Goal: Task Accomplishment & Management: Manage account settings

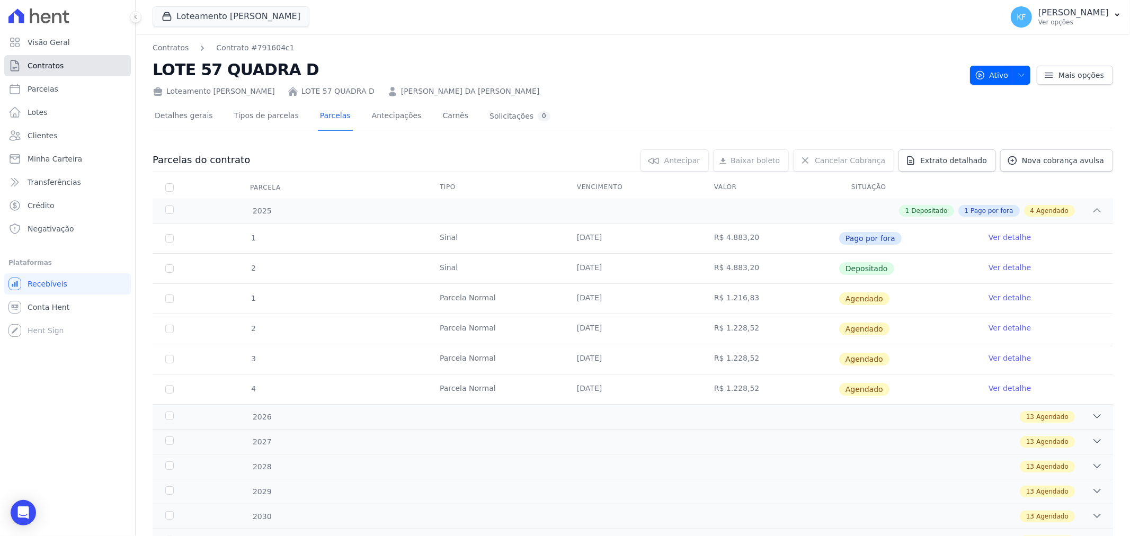
click at [37, 68] on span "Contratos" at bounding box center [46, 65] width 36 height 11
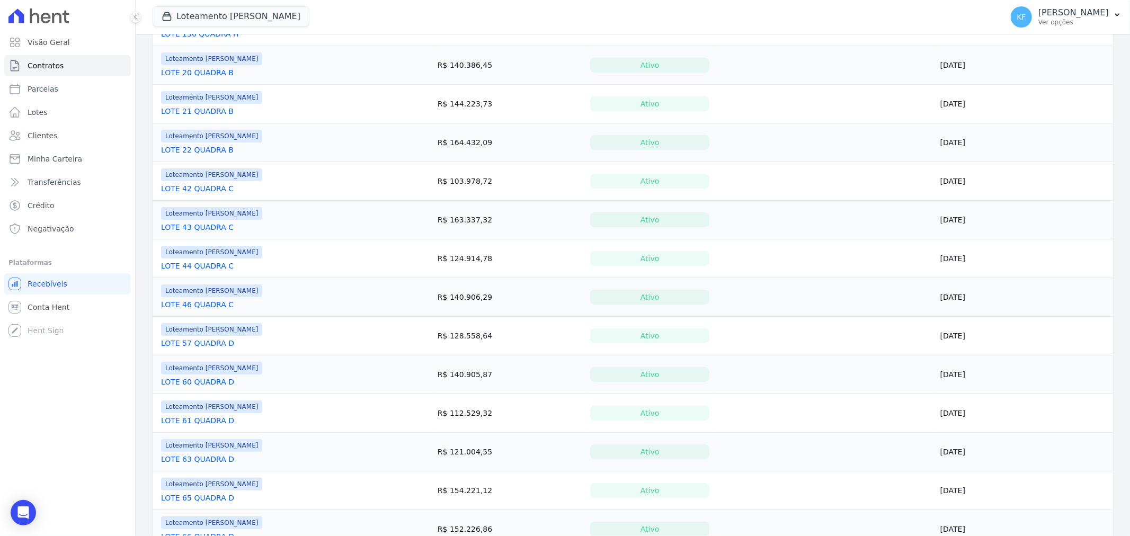
scroll to position [258, 0]
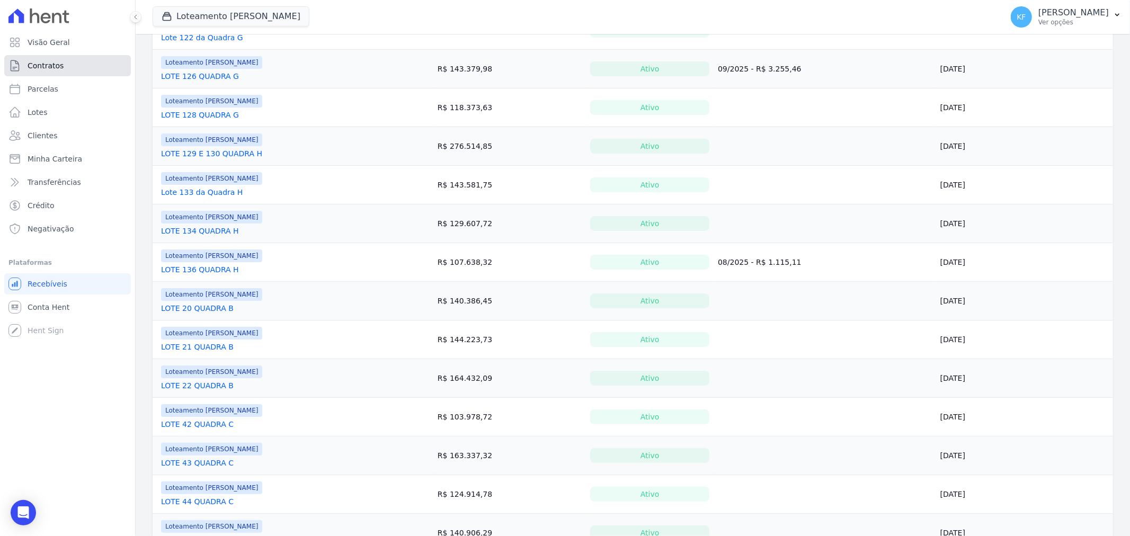
click at [57, 67] on span "Contratos" at bounding box center [46, 65] width 36 height 11
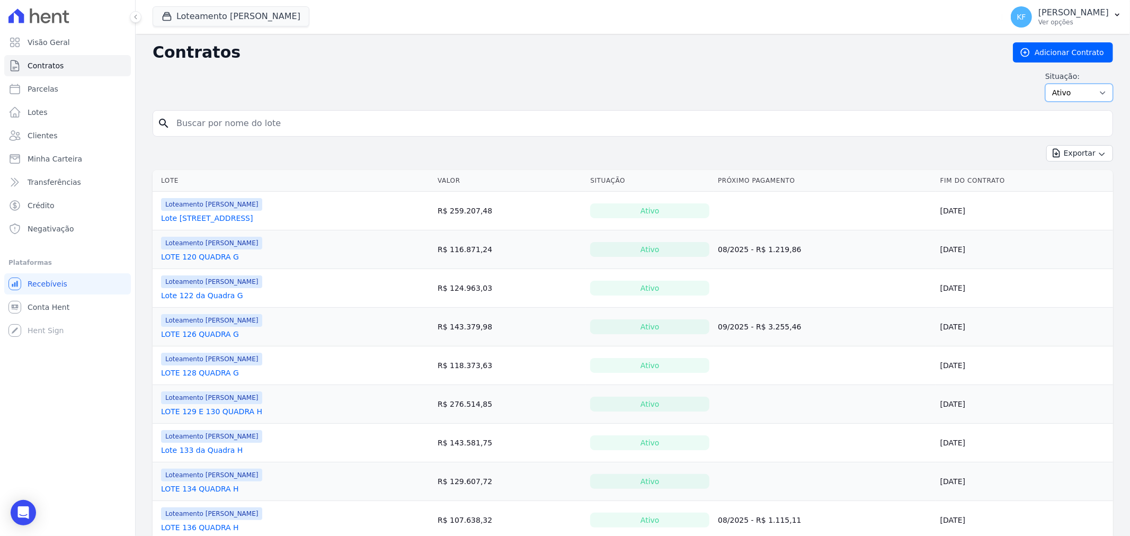
click at [1048, 97] on select "Ativo Todos Pausado Distratado Rascunho Expirado Encerrado" at bounding box center [1079, 93] width 68 height 18
select select "draft"
click at [1045, 84] on select "Ativo Todos Pausado Distratado Rascunho Expirado Encerrado" at bounding box center [1079, 93] width 68 height 18
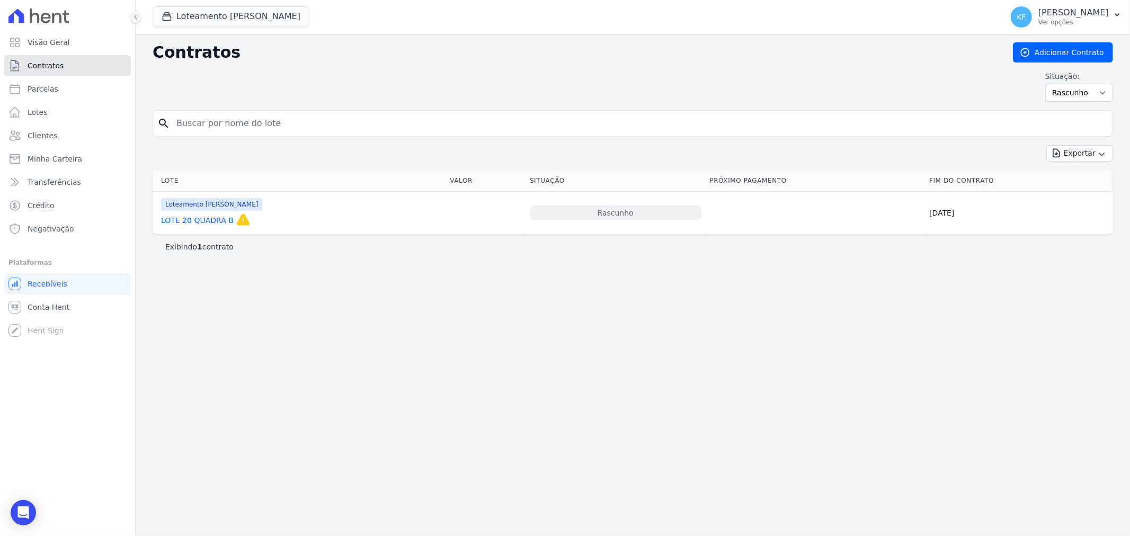
click at [46, 59] on link "Contratos" at bounding box center [67, 65] width 127 height 21
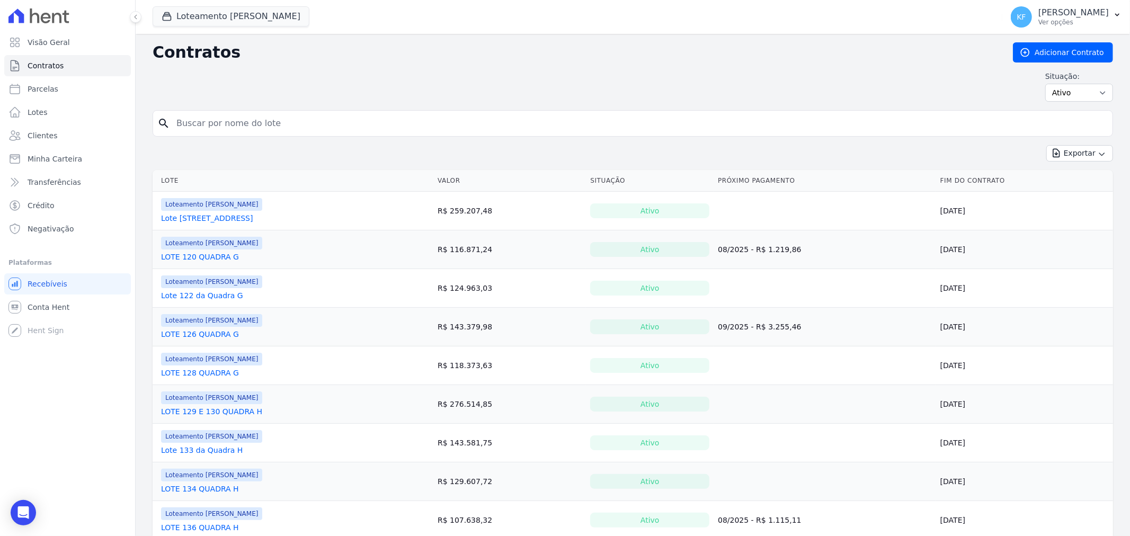
click at [196, 374] on link "LOTE 128 QUADRA G" at bounding box center [200, 373] width 78 height 11
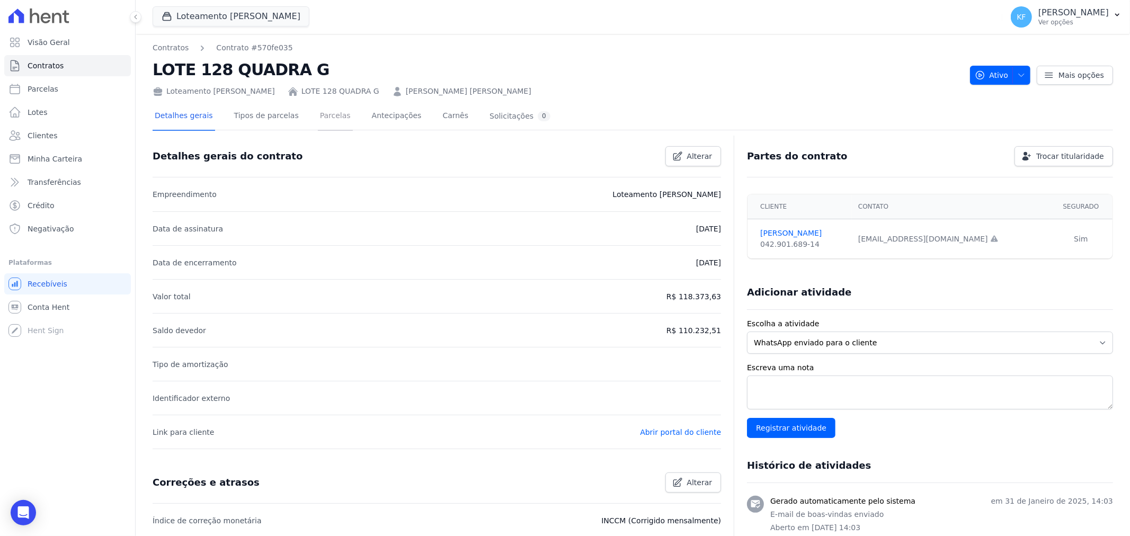
click at [319, 119] on link "Parcelas" at bounding box center [335, 117] width 35 height 28
